Goal: Transaction & Acquisition: Subscribe to service/newsletter

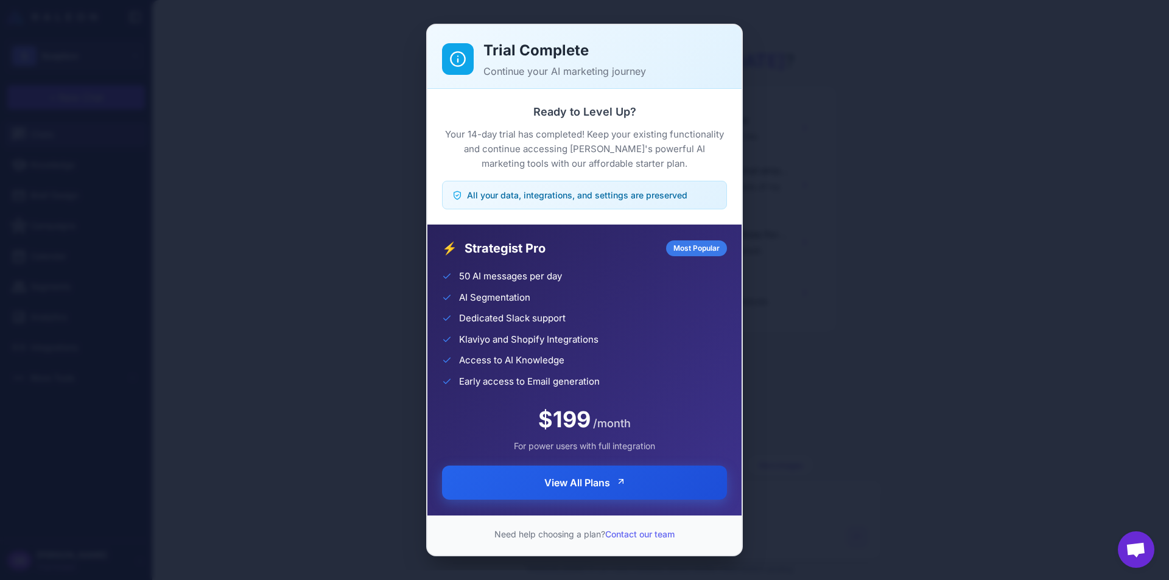
click at [557, 486] on span "View All Plans" at bounding box center [577, 482] width 66 height 15
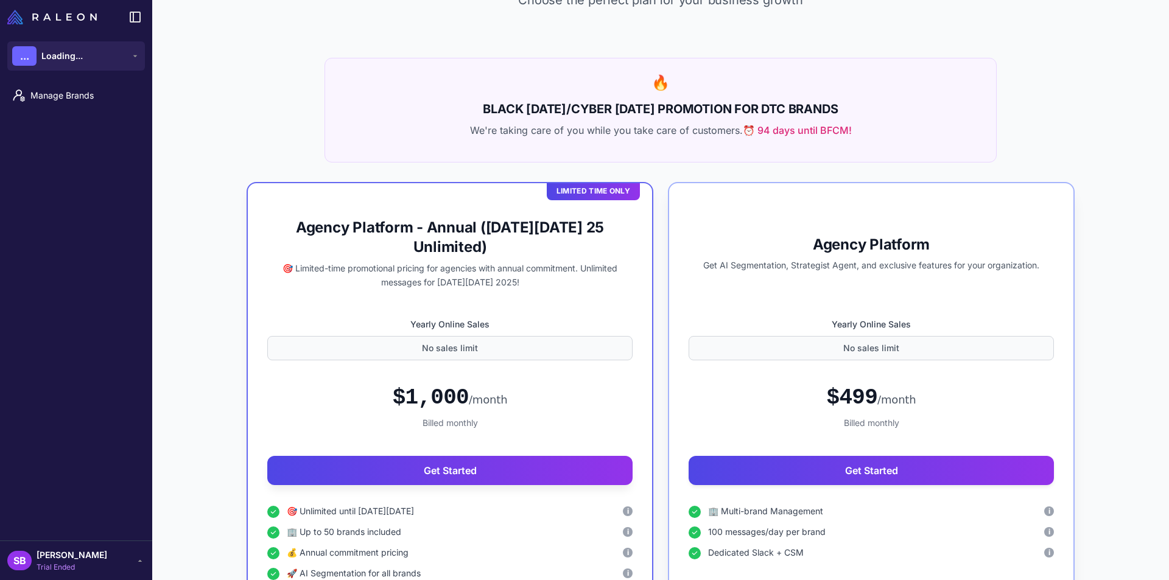
scroll to position [244, 0]
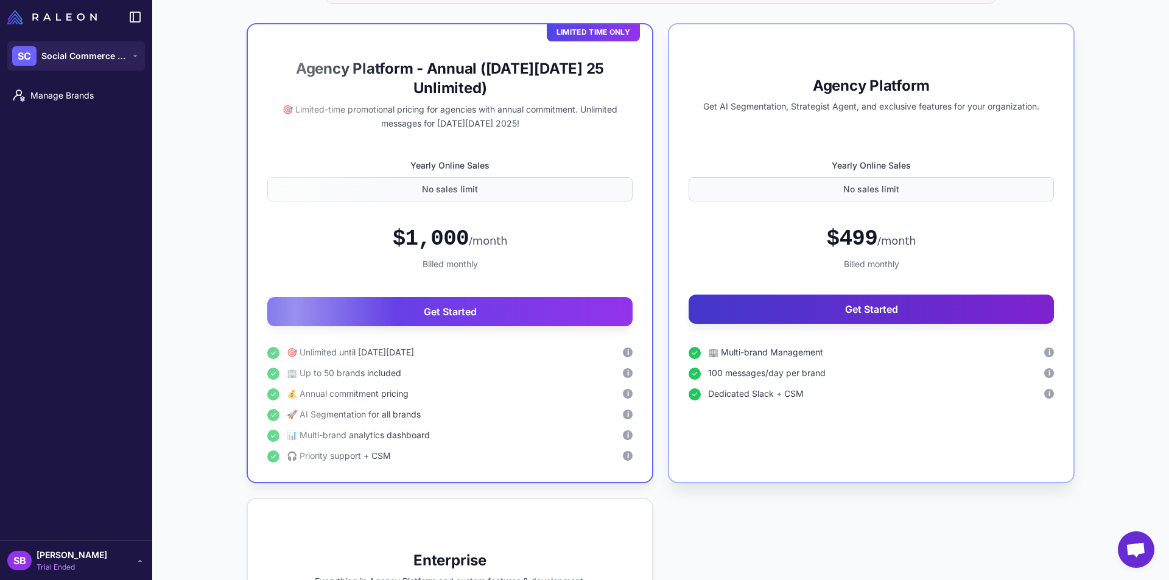
click at [838, 309] on button "Get Started" at bounding box center [871, 309] width 365 height 29
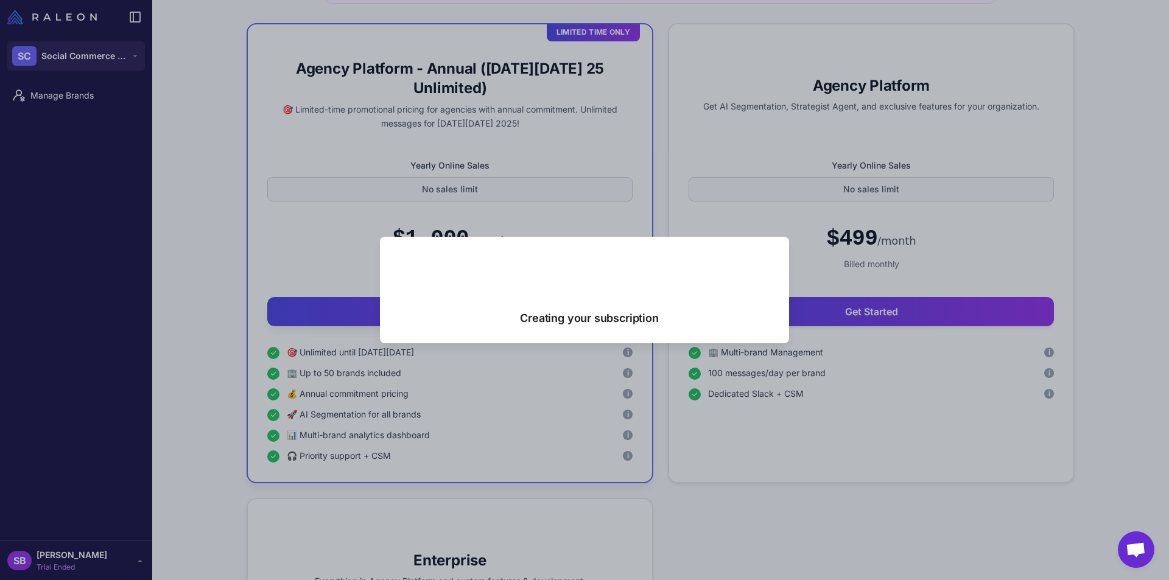
click at [568, 299] on div "Creating your subscription" at bounding box center [589, 309] width 375 height 46
click at [595, 392] on div "Creating your subscription" at bounding box center [584, 290] width 1169 height 561
click at [1137, 545] on span "Open chat" at bounding box center [1136, 550] width 20 height 17
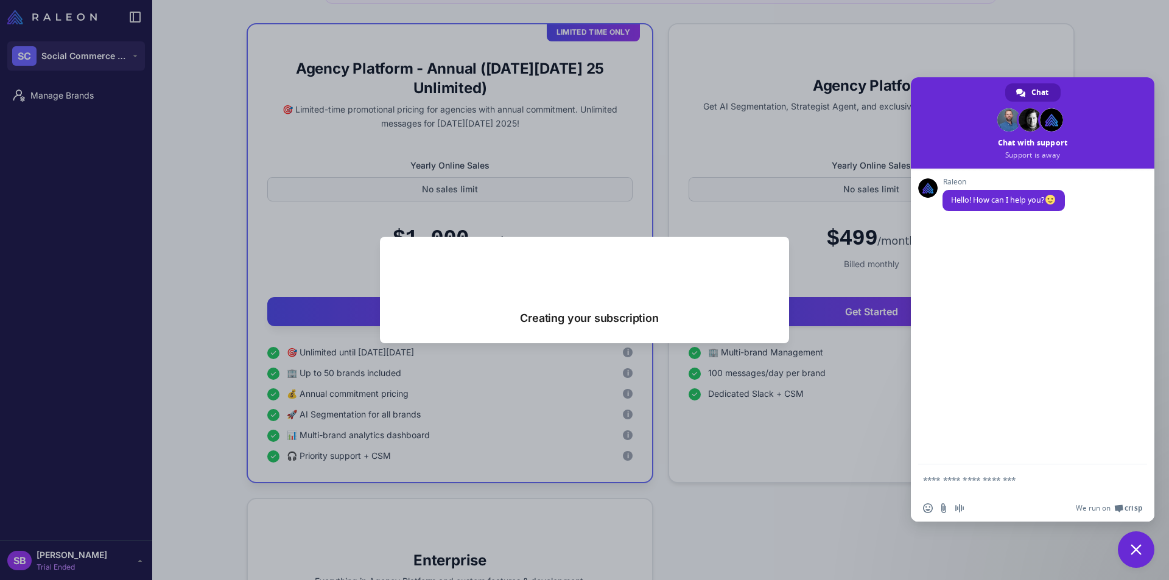
click at [833, 177] on div "Creating your subscription" at bounding box center [584, 290] width 1169 height 561
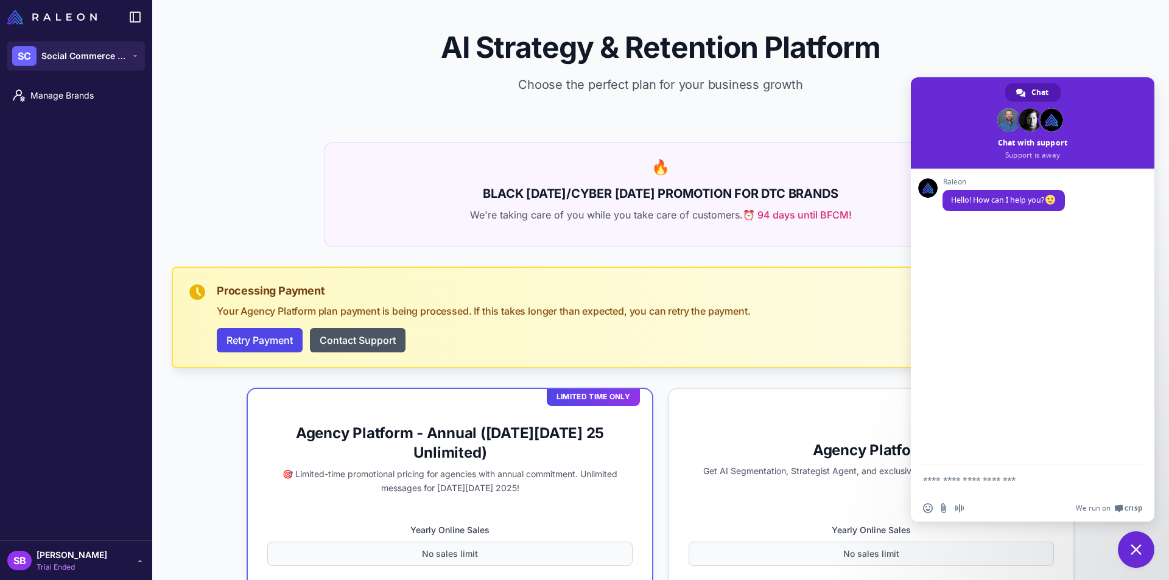
click at [1136, 555] on span "Close chat" at bounding box center [1136, 549] width 37 height 37
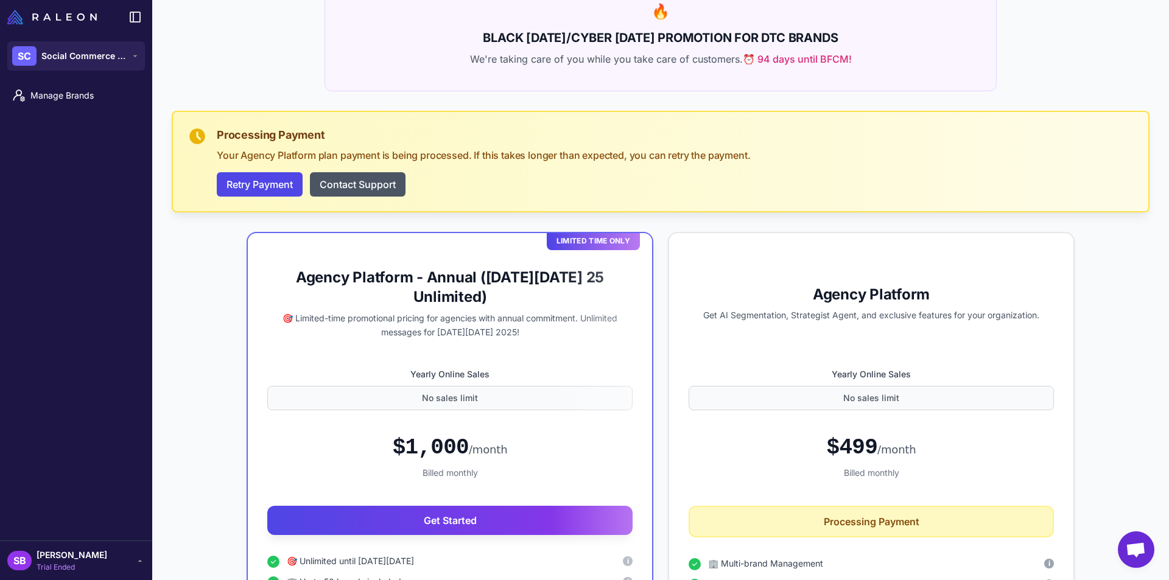
scroll to position [304, 0]
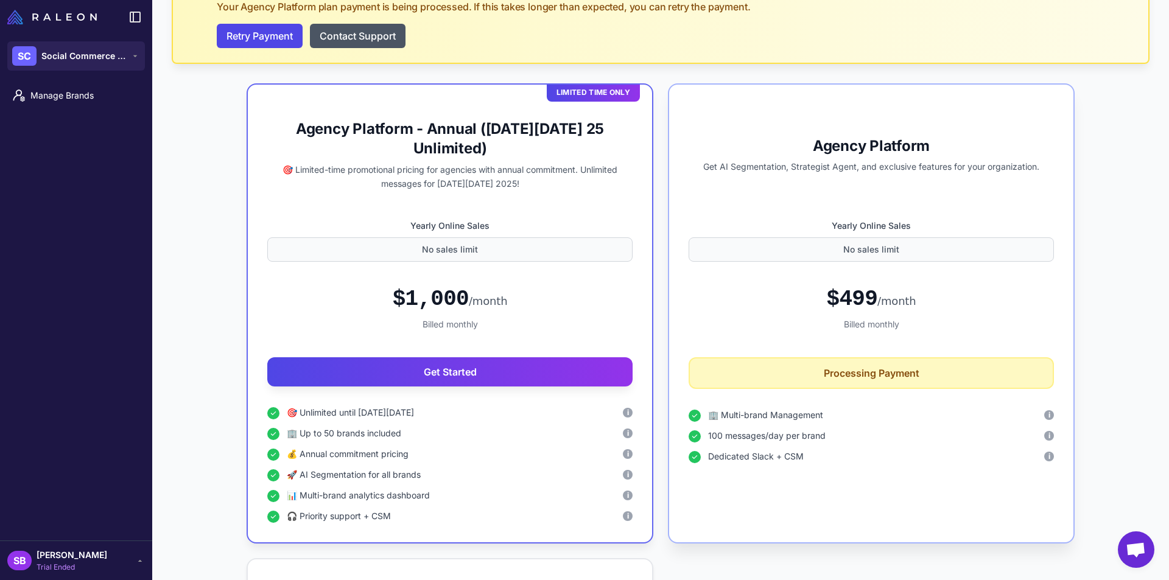
click at [860, 121] on div "Agency Platform Get AI Segmentation, Strategist Agent, and exclusive features f…" at bounding box center [871, 148] width 365 height 88
click at [812, 108] on div "Agency Platform Get AI Segmentation, Strategist Agent, and exclusive features f…" at bounding box center [871, 148] width 365 height 88
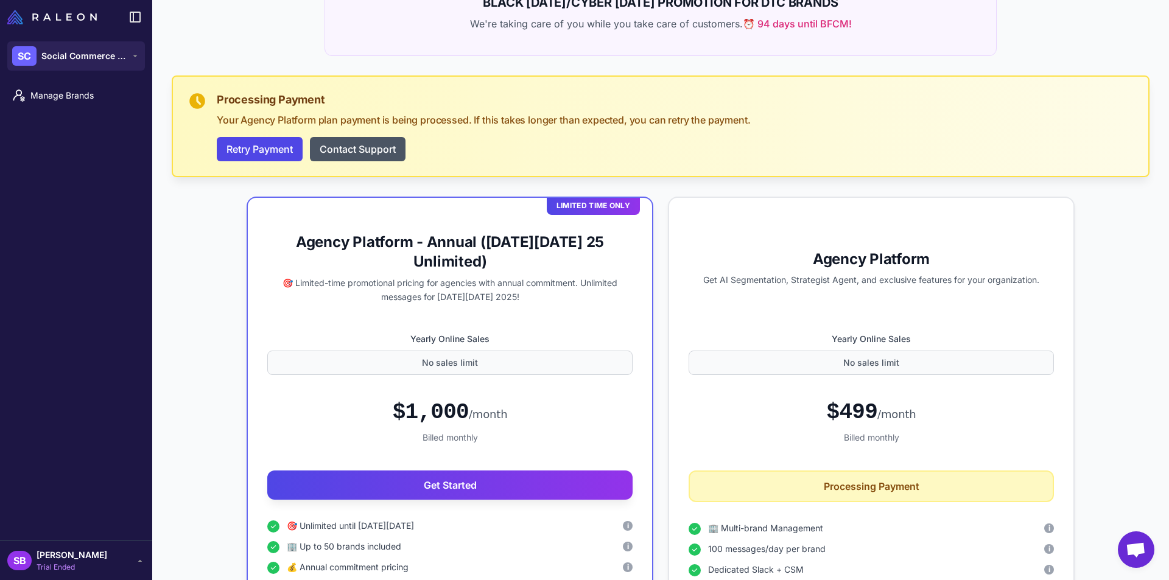
scroll to position [183, 0]
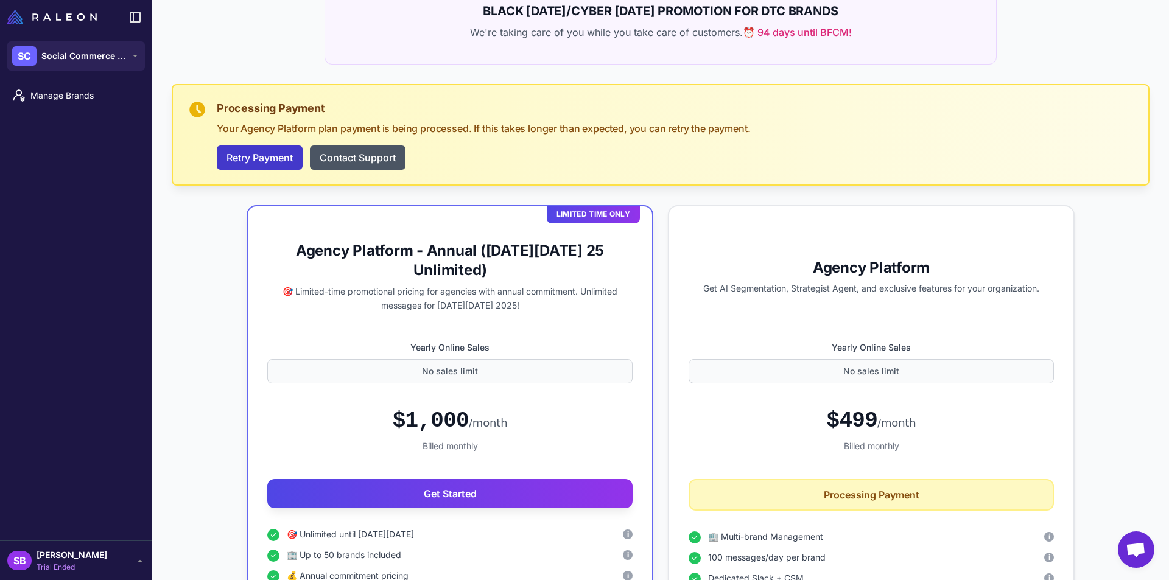
click at [251, 165] on button "Retry Payment" at bounding box center [260, 157] width 86 height 24
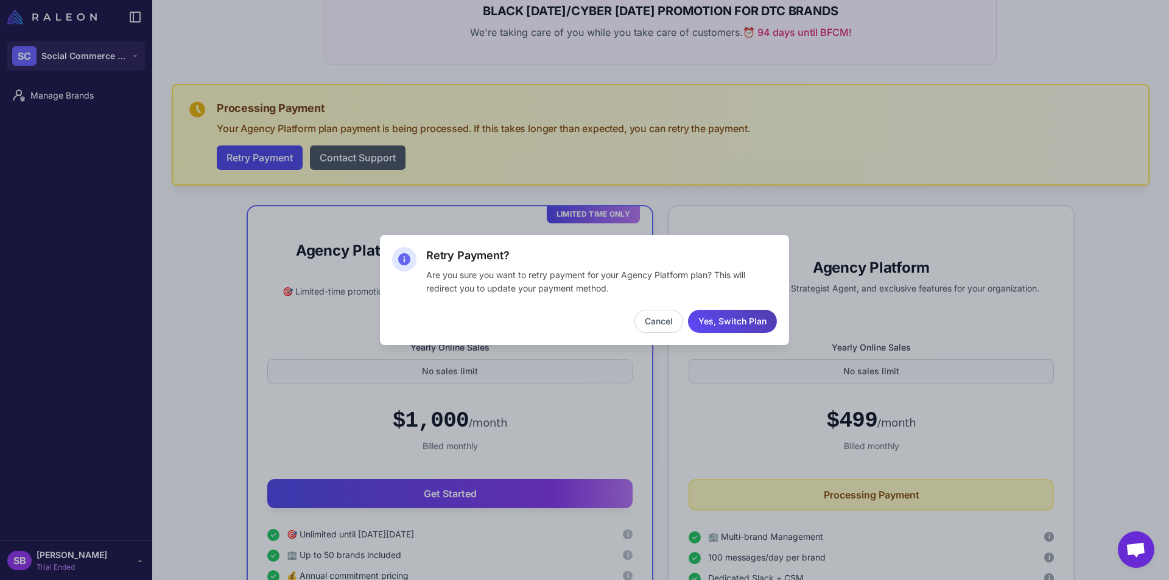
click at [650, 326] on button "Cancel" at bounding box center [658, 321] width 49 height 23
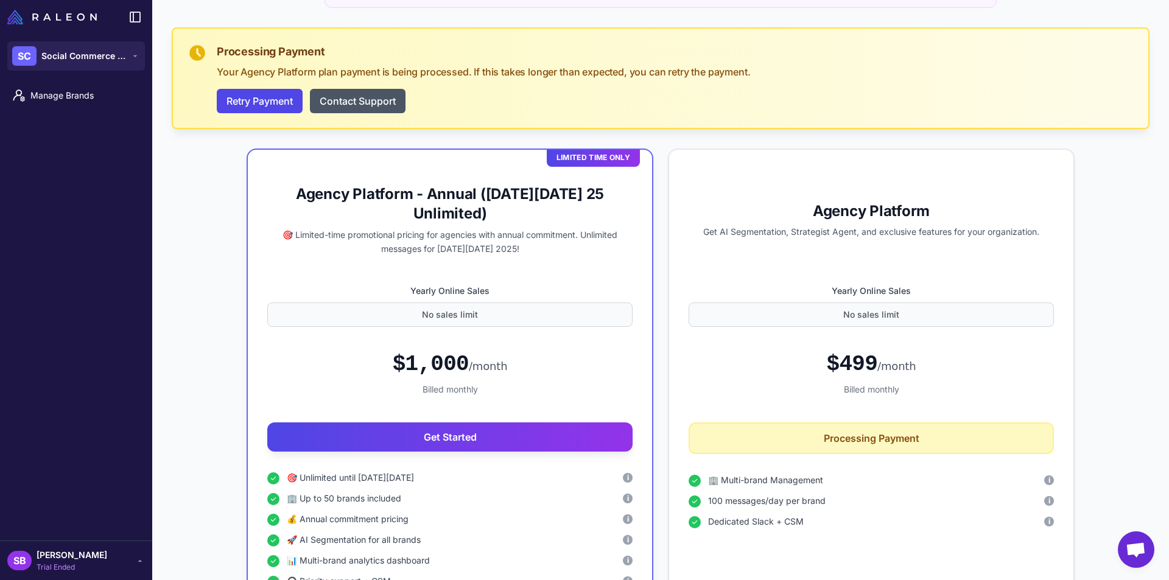
scroll to position [244, 0]
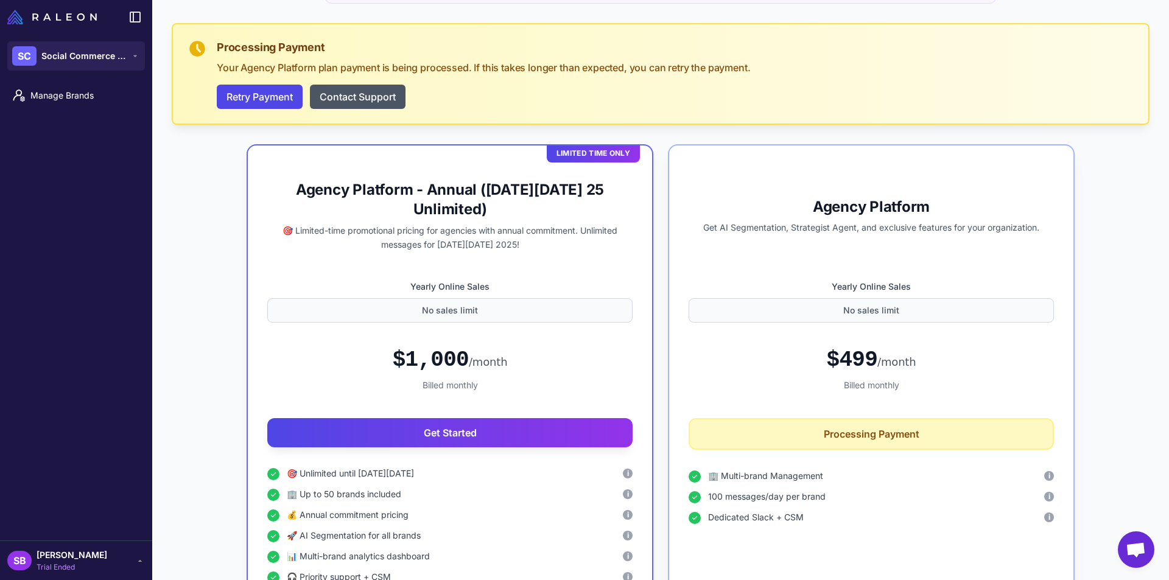
click at [675, 231] on div "Agency Platform Get AI Segmentation, Strategist Agent, and exclusive features f…" at bounding box center [871, 374] width 407 height 460
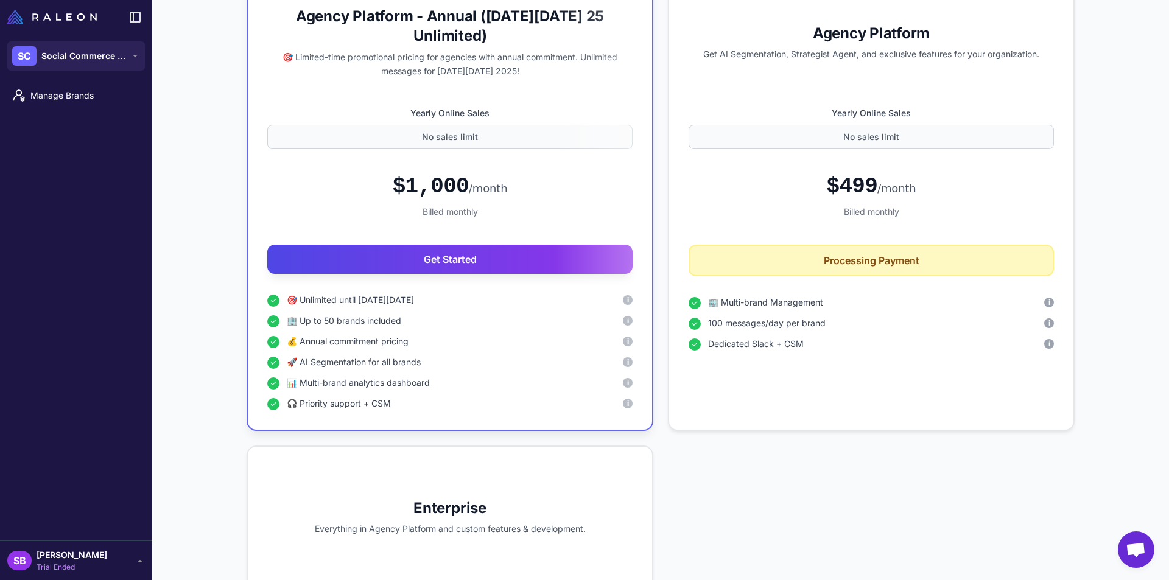
scroll to position [365, 0]
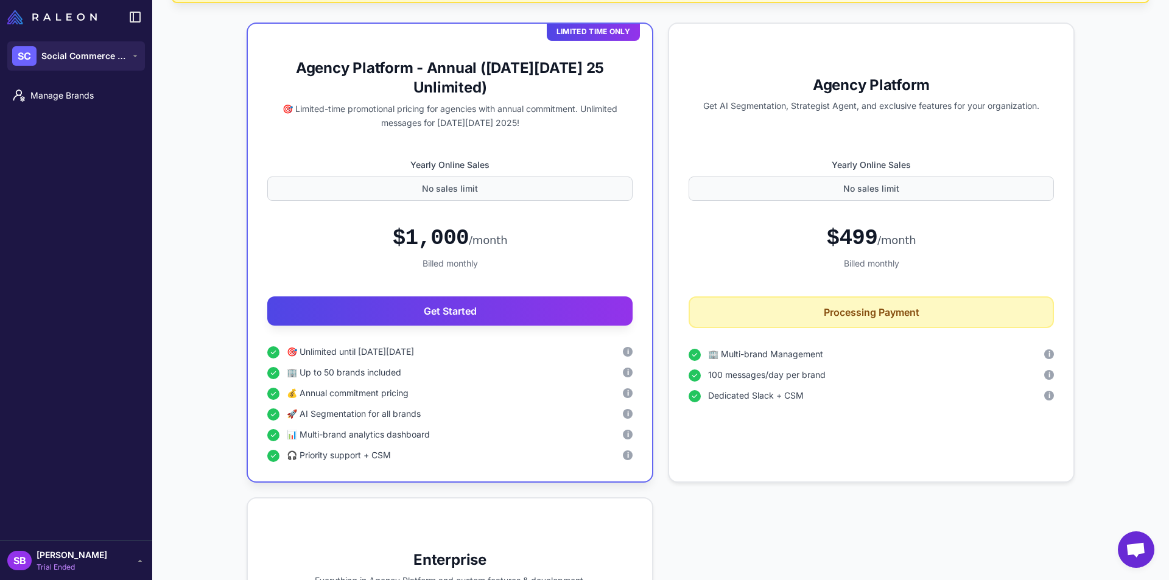
click at [713, 263] on div "Billed monthly" at bounding box center [871, 263] width 365 height 13
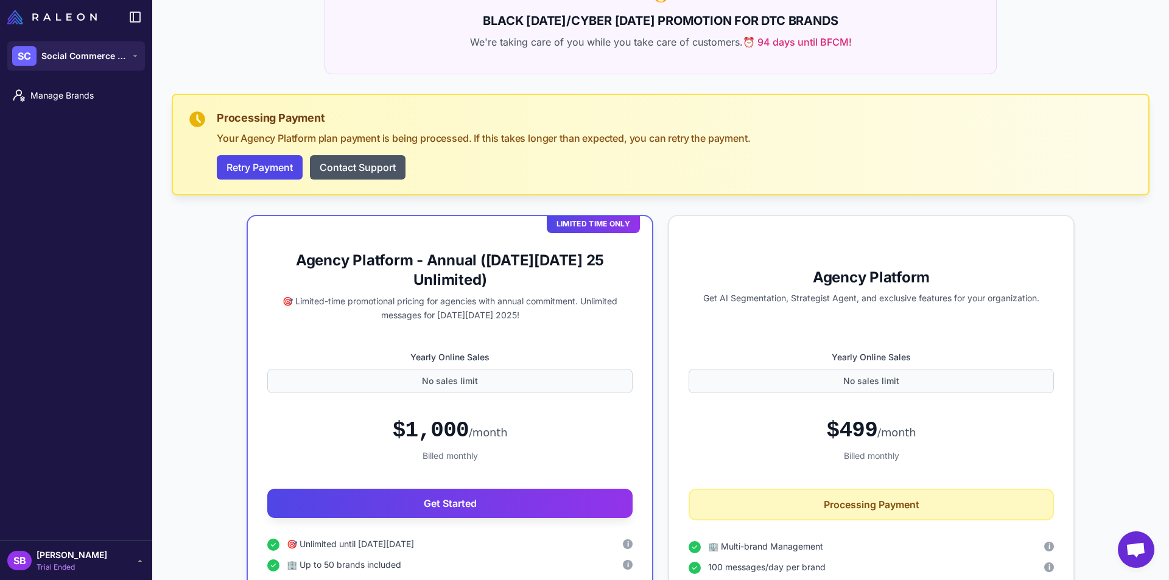
scroll to position [122, 0]
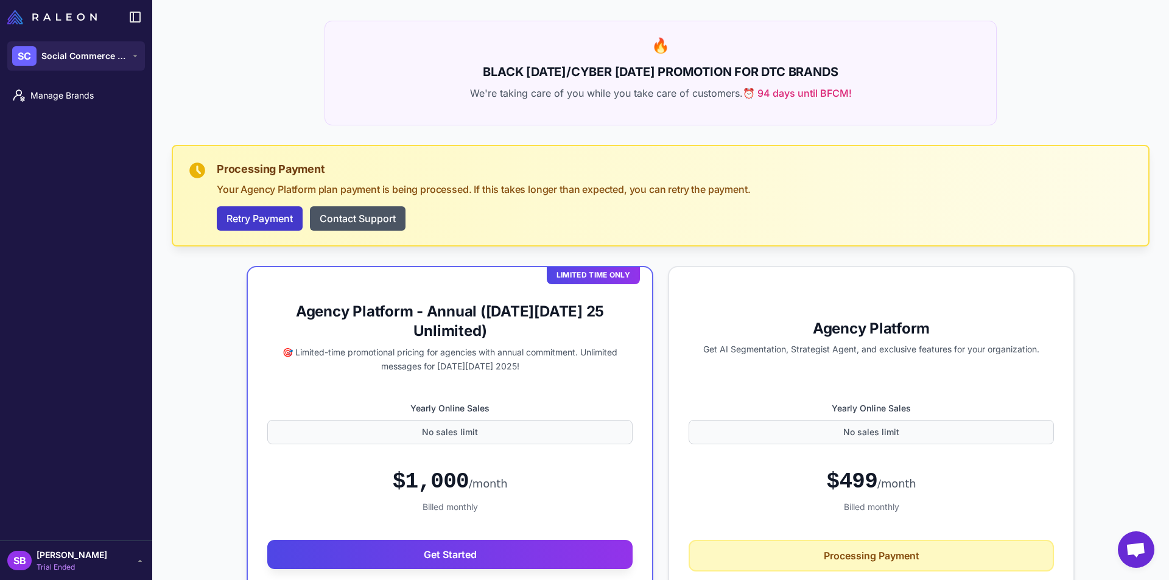
click at [270, 219] on button "Retry Payment" at bounding box center [260, 218] width 86 height 24
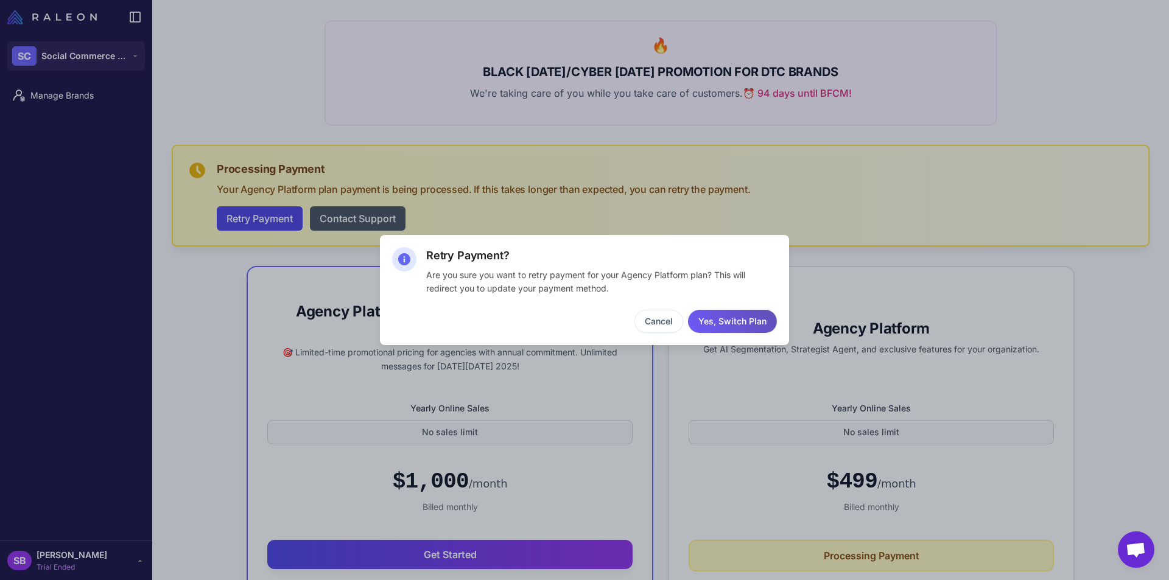
click at [748, 313] on button "Yes, Switch Plan" at bounding box center [732, 321] width 89 height 23
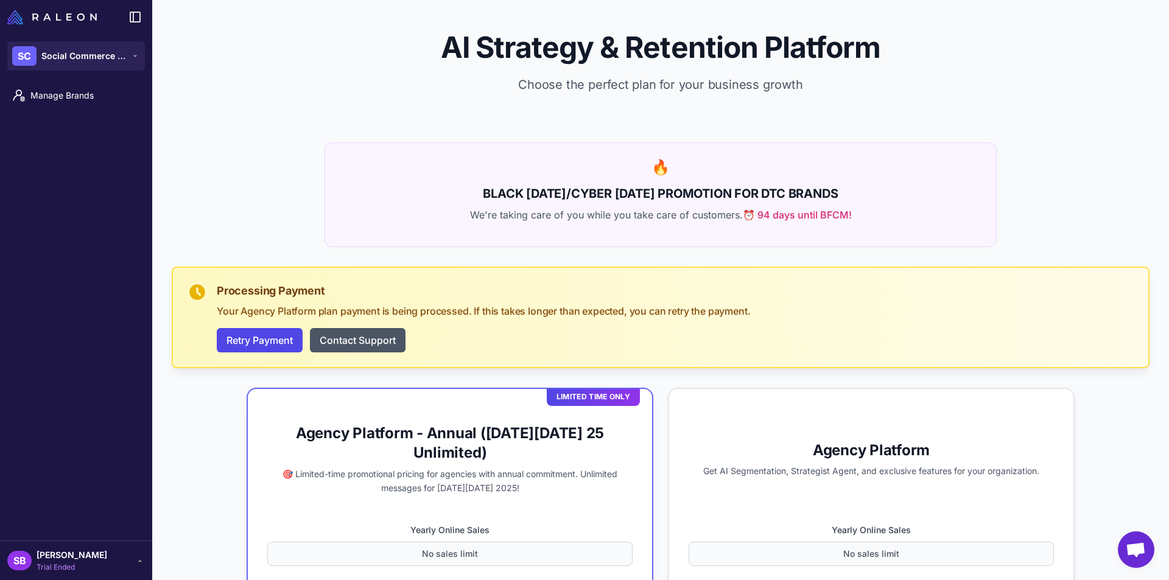
click at [63, 560] on span "[PERSON_NAME]" at bounding box center [72, 555] width 71 height 13
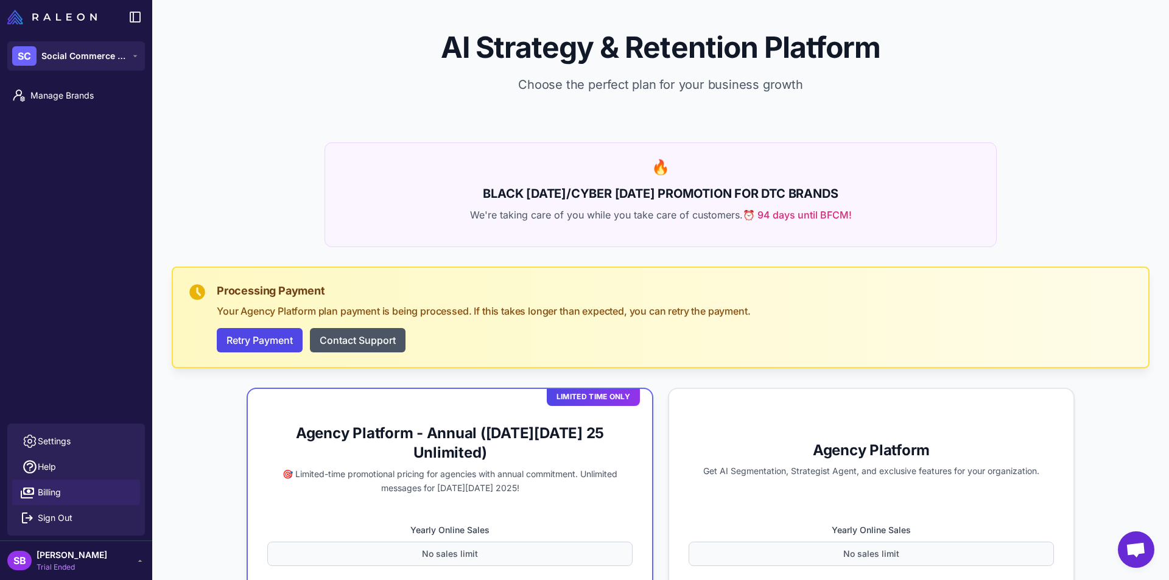
click at [63, 496] on link "Billing" at bounding box center [76, 493] width 128 height 26
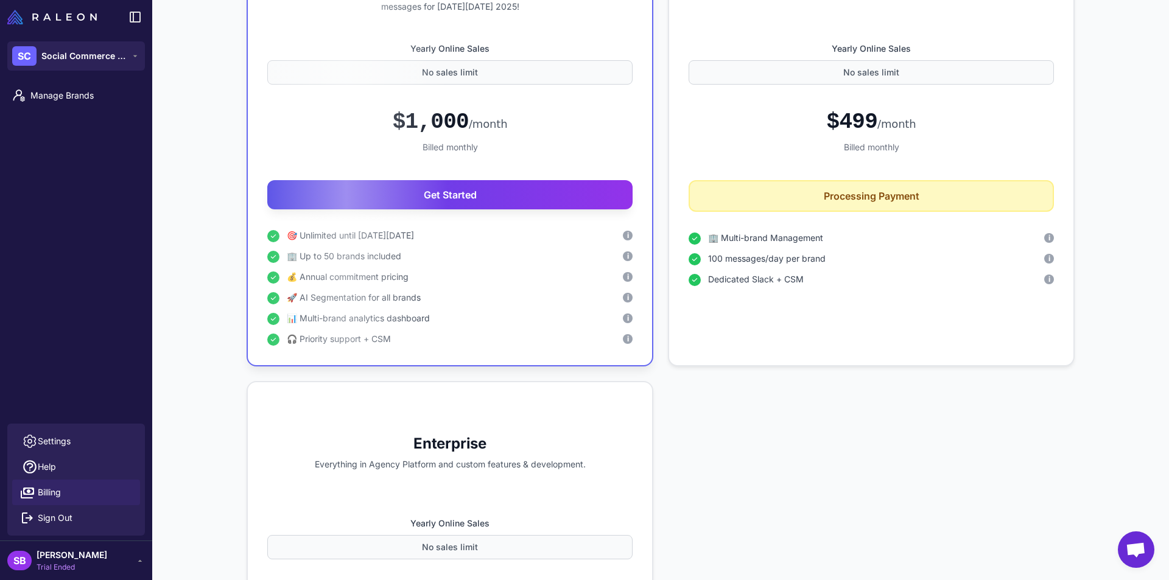
scroll to position [487, 0]
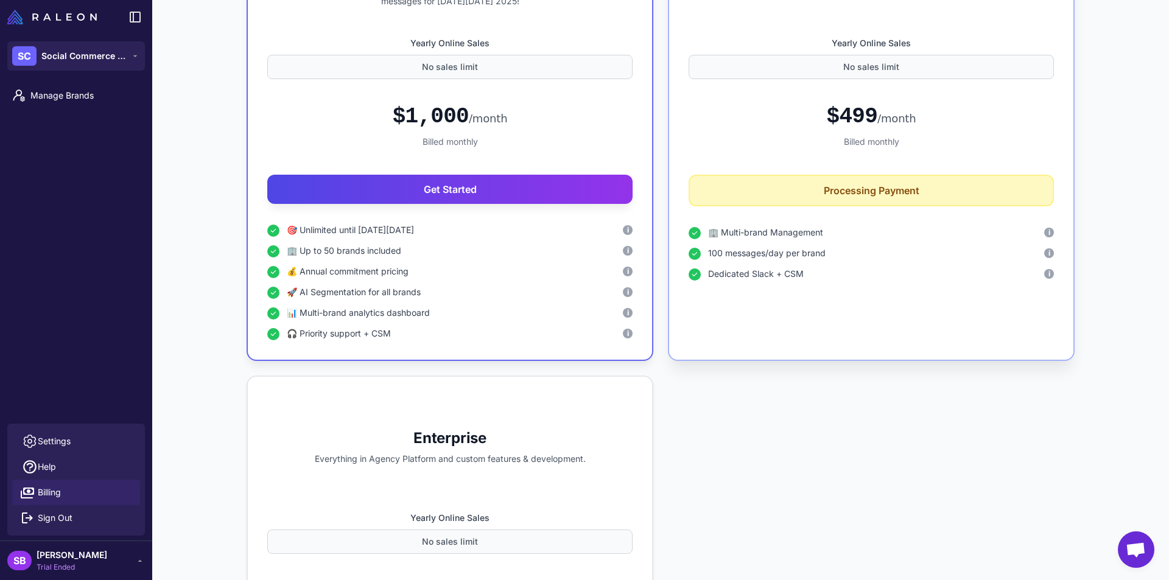
click at [801, 265] on ul "🏢 Multi-brand Management i 100 messages/day per brand i Dedicated Slack + CSM i" at bounding box center [871, 253] width 365 height 55
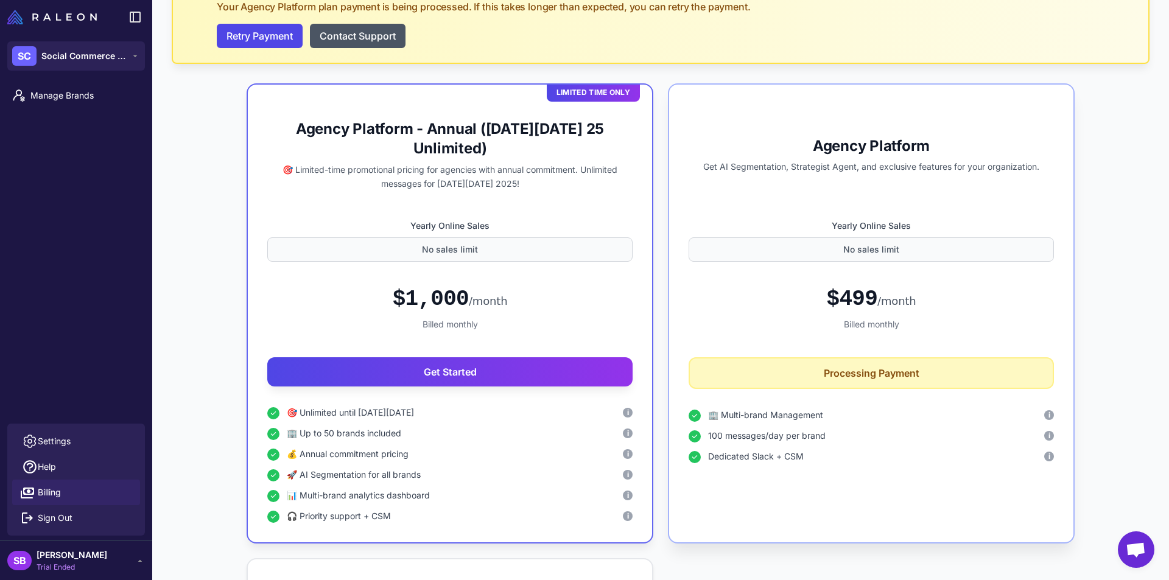
click at [791, 355] on div "Agency Platform Get AI Segmentation, Strategist Agent, and exclusive features f…" at bounding box center [871, 313] width 407 height 460
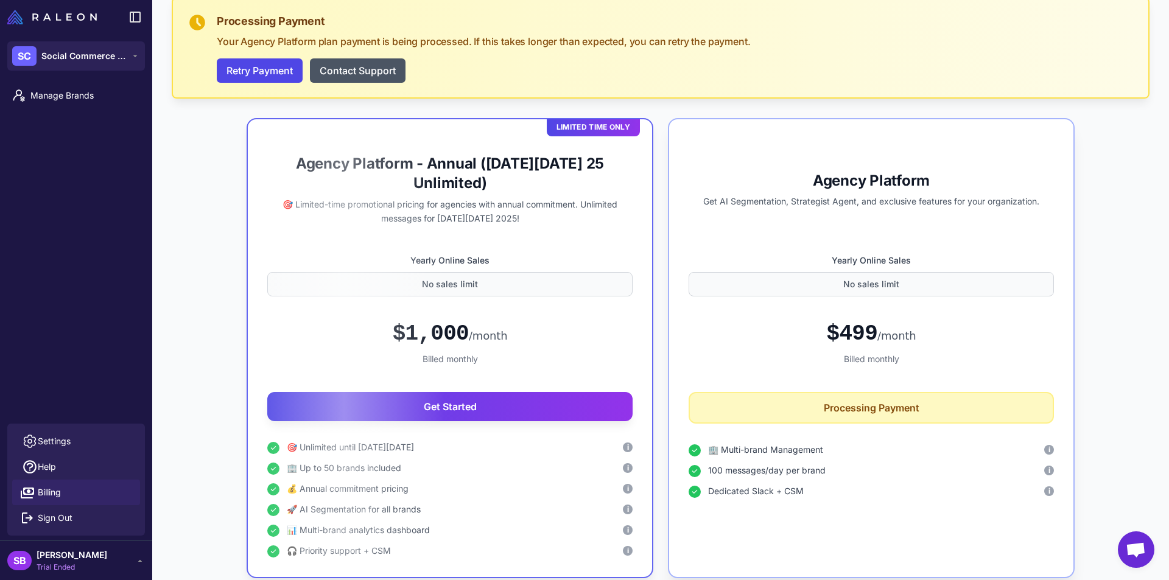
scroll to position [122, 0]
